Goal: Find contact information: Find contact information

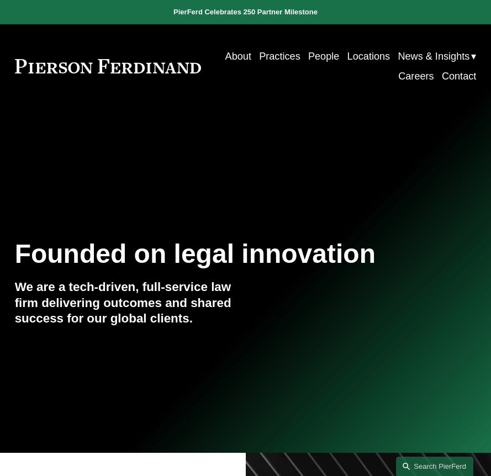
click at [323, 60] on link "People" at bounding box center [323, 56] width 31 height 20
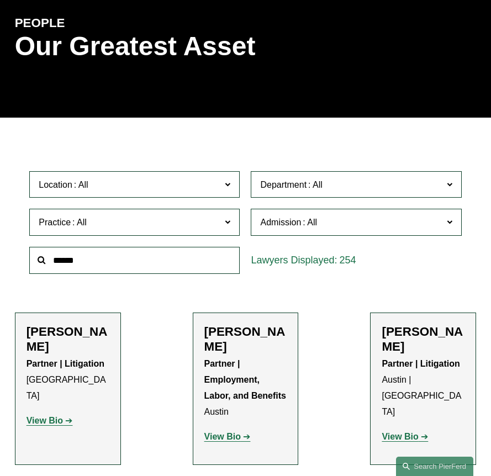
scroll to position [124, 0]
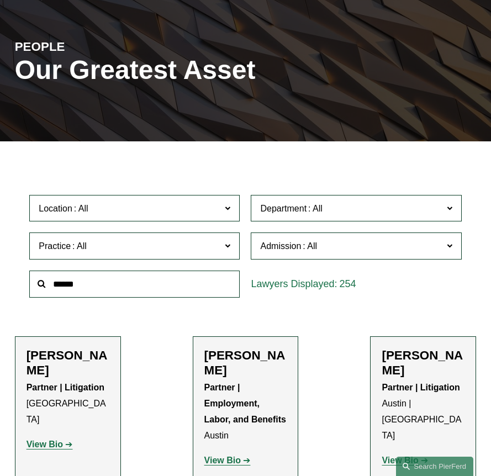
click at [127, 271] on input "text" at bounding box center [134, 284] width 211 height 27
type input "******"
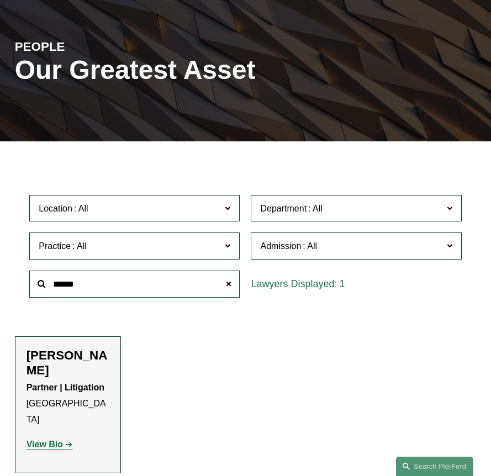
click at [55, 440] on strong "View Bio" at bounding box center [45, 444] width 36 height 9
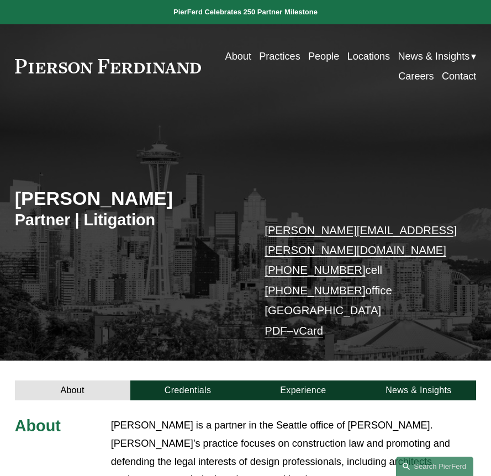
drag, startPoint x: 350, startPoint y: 246, endPoint x: 272, endPoint y: 246, distance: 78.5
click at [272, 246] on p "frank.harrison@pierferd.com +1.813.850.9139 cell +1.564.215.4988 office Seattle…" at bounding box center [361, 280] width 192 height 121
copy link "1.564.215.4988"
